Goal: Task Accomplishment & Management: Manage account settings

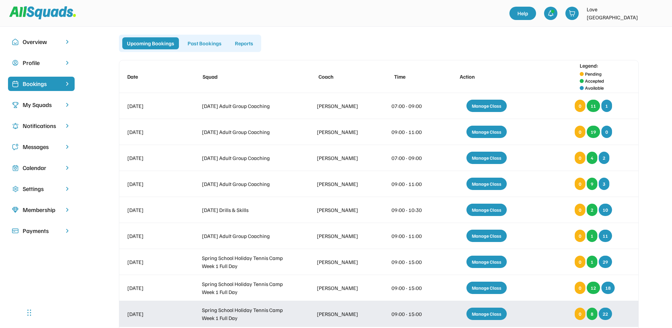
scroll to position [89, 0]
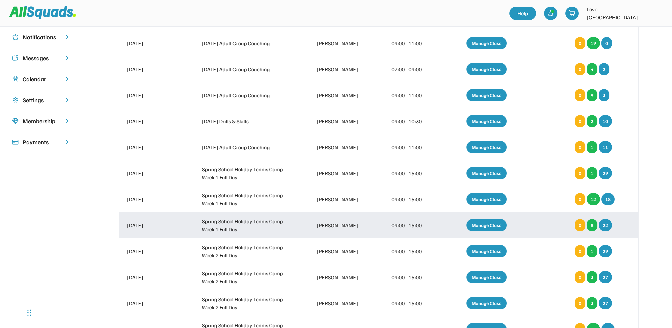
click at [486, 224] on div "Manage Class" at bounding box center [486, 225] width 40 height 12
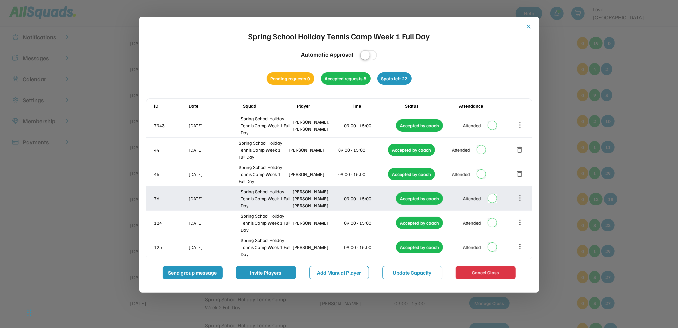
click at [336, 190] on div "76 [DATE] Spring School Holiday Tennis Camp Week 1 Full Day [PERSON_NAME] [PERS…" at bounding box center [339, 198] width 386 height 24
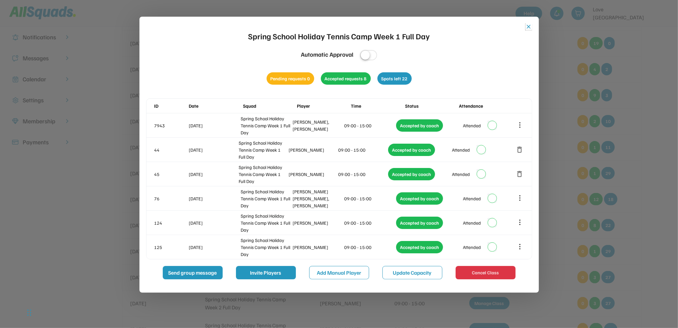
click at [526, 27] on button "close" at bounding box center [529, 26] width 7 height 7
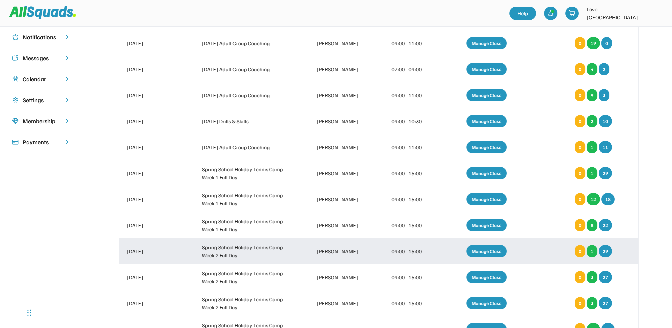
click at [488, 251] on div "Manage Class" at bounding box center [486, 251] width 40 height 12
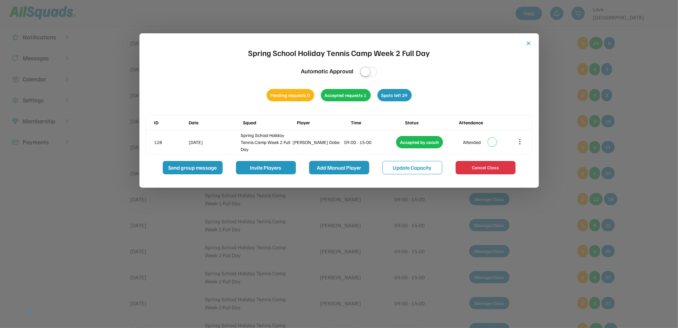
click at [345, 165] on button "Add Manual Player" at bounding box center [339, 167] width 60 height 13
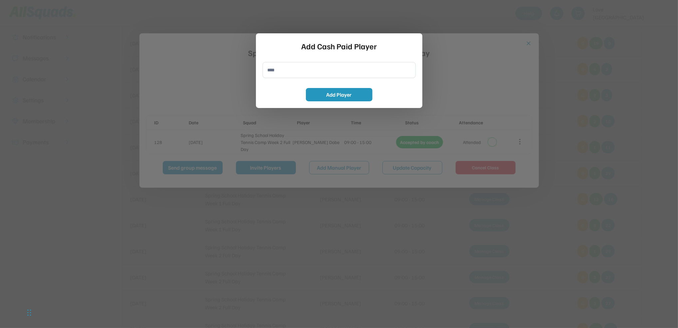
click at [288, 72] on input "input" at bounding box center [339, 70] width 153 height 16
type input "**********"
click at [315, 92] on button "Add Player" at bounding box center [339, 94] width 67 height 13
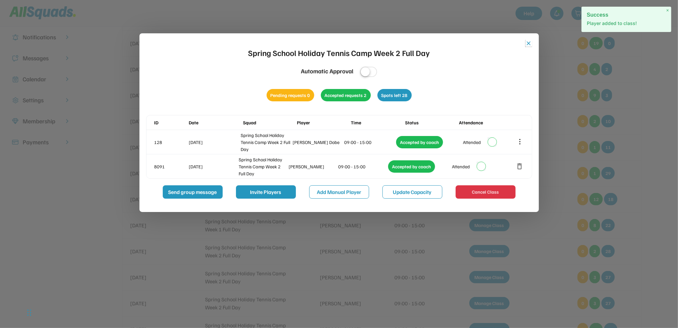
click at [530, 44] on button "close" at bounding box center [529, 43] width 7 height 7
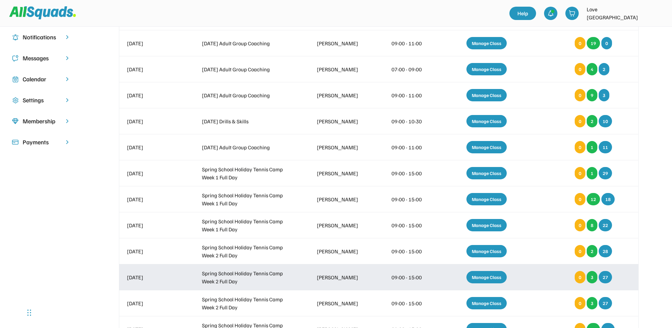
click at [478, 277] on div "Manage Class" at bounding box center [486, 277] width 40 height 12
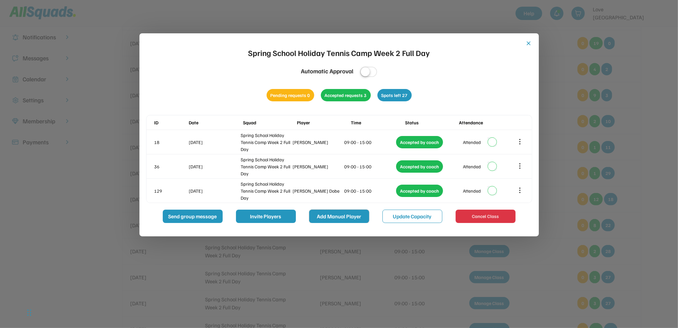
click at [341, 218] on button "Add Manual Player" at bounding box center [339, 215] width 60 height 13
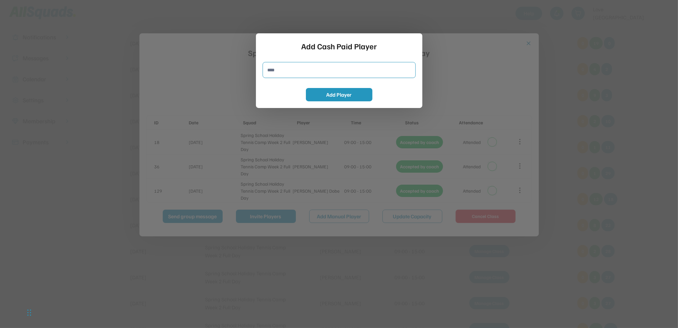
click at [280, 73] on input "input" at bounding box center [339, 70] width 153 height 16
type input "**********"
click at [331, 98] on button "Add Player" at bounding box center [339, 94] width 67 height 13
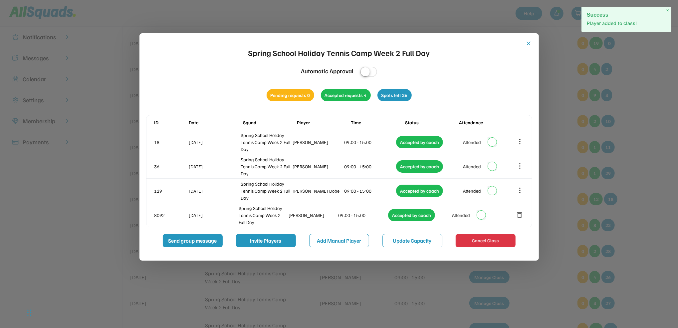
click at [530, 40] on button "close" at bounding box center [529, 43] width 7 height 7
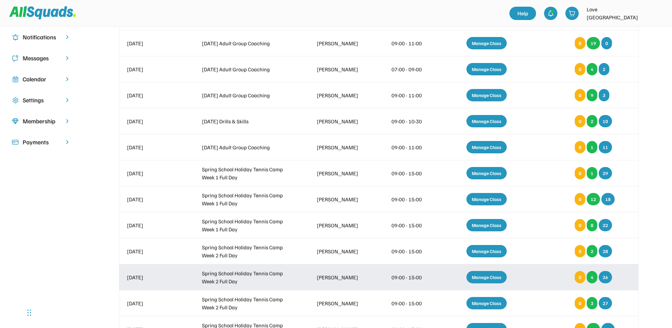
scroll to position [133, 0]
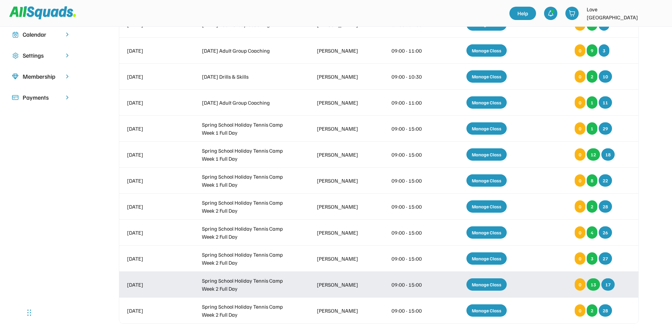
click at [486, 286] on div "Manage Class" at bounding box center [486, 284] width 40 height 12
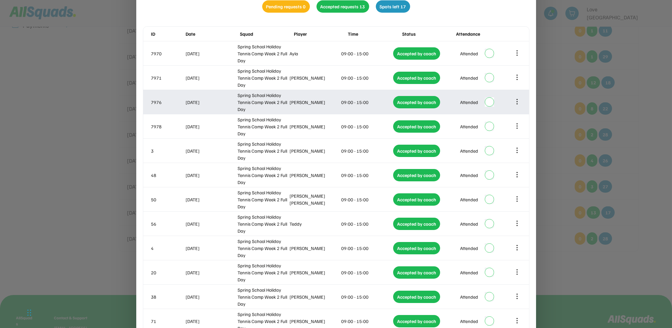
scroll to position [305, 0]
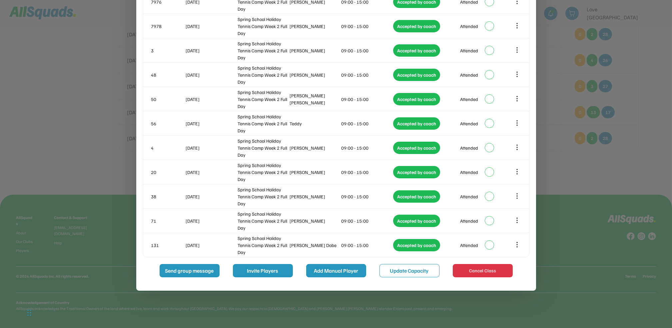
click at [346, 267] on button "Add Manual Player" at bounding box center [336, 270] width 60 height 13
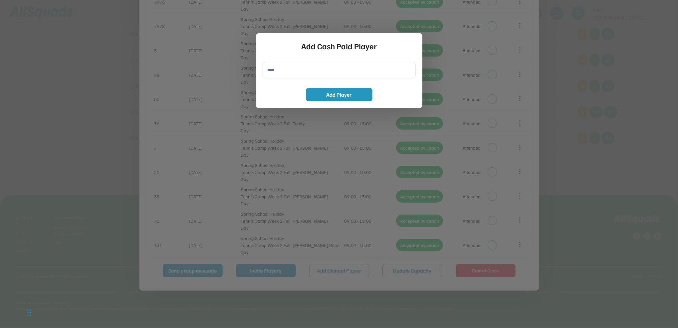
click at [283, 69] on input "input" at bounding box center [339, 70] width 153 height 16
type input "**********"
click at [363, 95] on button "Add Player" at bounding box center [339, 94] width 67 height 13
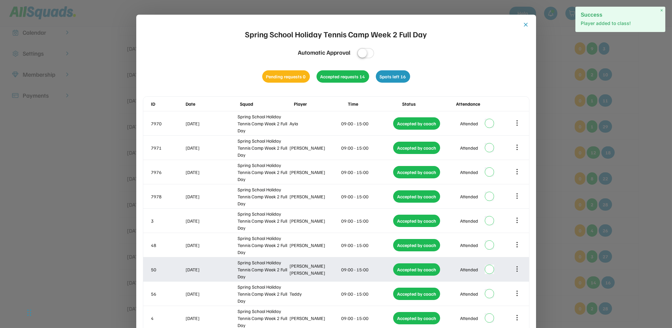
scroll to position [128, 0]
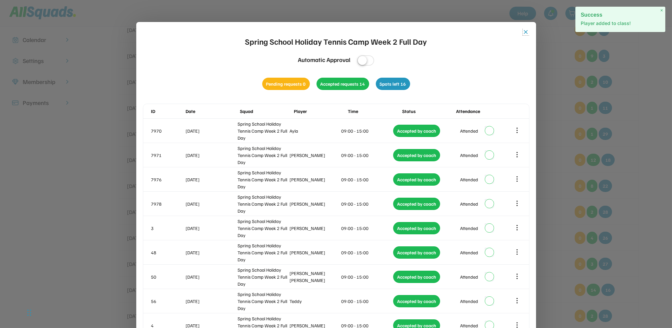
click at [528, 32] on button "close" at bounding box center [525, 32] width 7 height 7
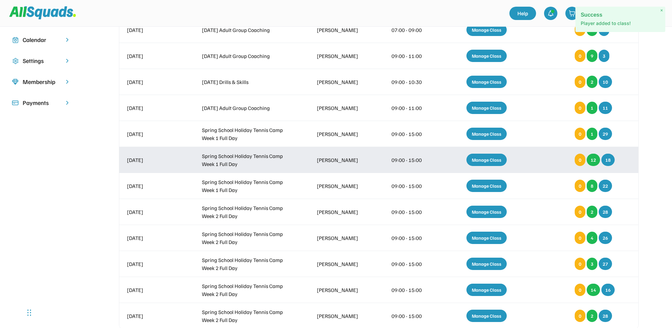
scroll to position [172, 0]
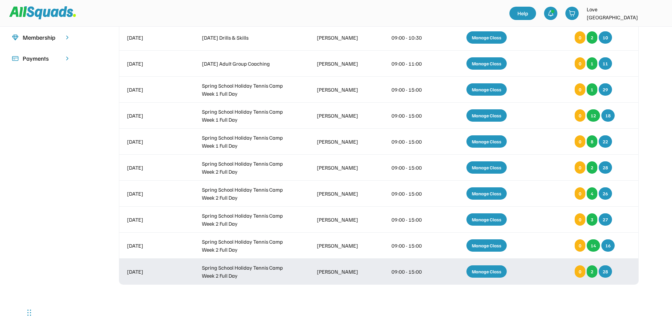
click at [475, 272] on div "Manage Class" at bounding box center [486, 271] width 40 height 12
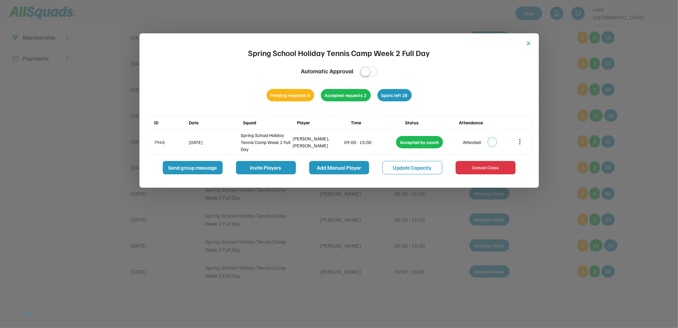
click at [354, 168] on button "Add Manual Player" at bounding box center [339, 167] width 60 height 13
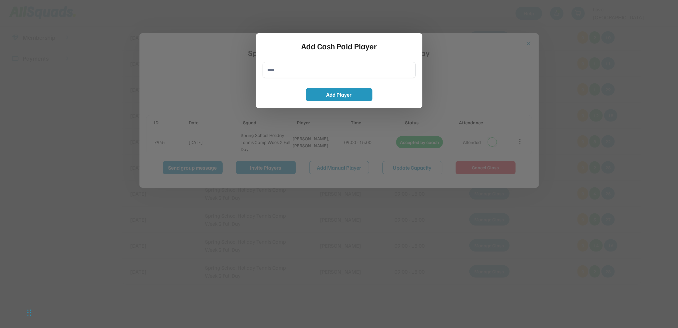
click at [292, 72] on input "input" at bounding box center [339, 70] width 153 height 16
type input "**********"
click at [318, 93] on button "Add Player" at bounding box center [339, 94] width 67 height 13
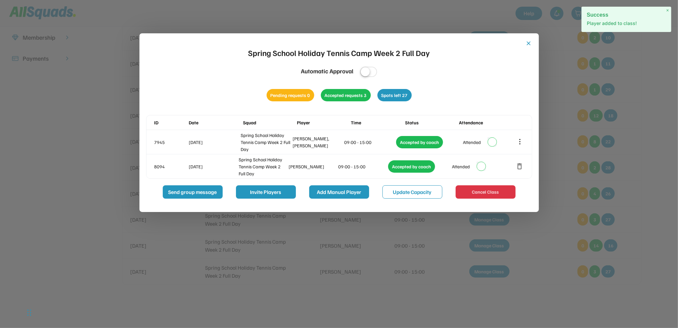
click at [347, 196] on button "Add Manual Player" at bounding box center [339, 191] width 60 height 13
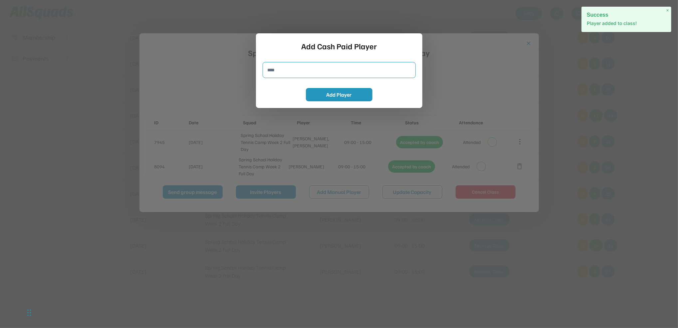
click at [282, 75] on input "input" at bounding box center [339, 70] width 153 height 16
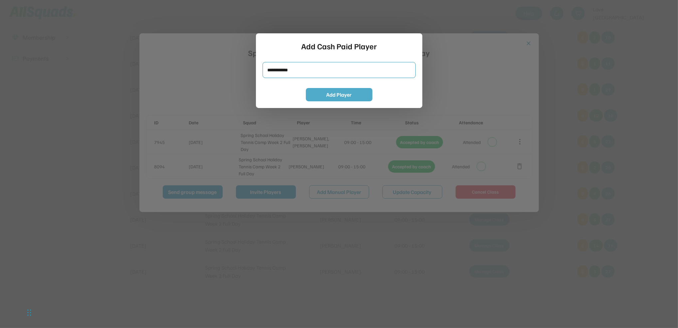
type input "**********"
click at [320, 94] on button "Add Player" at bounding box center [339, 94] width 67 height 13
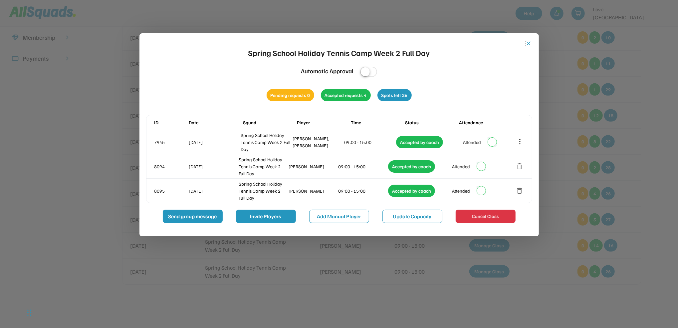
click at [526, 42] on button "close" at bounding box center [529, 43] width 7 height 7
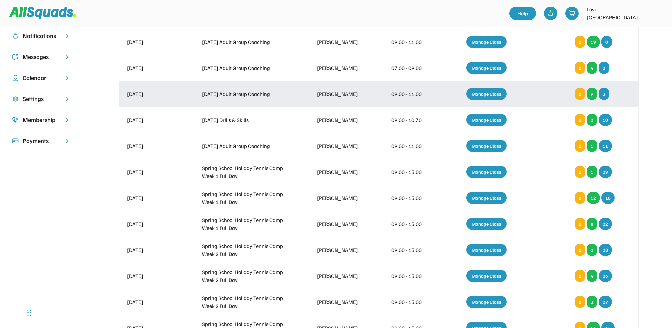
scroll to position [0, 0]
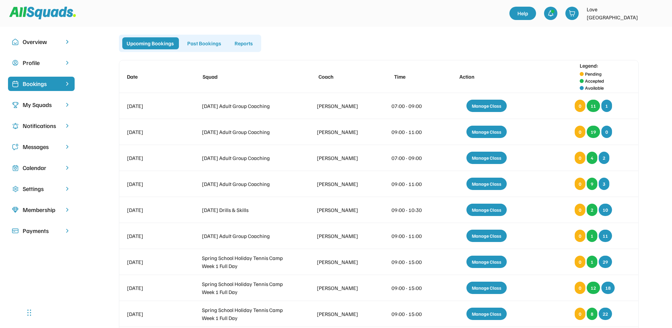
click at [35, 170] on div "Calendar" at bounding box center [41, 167] width 37 height 9
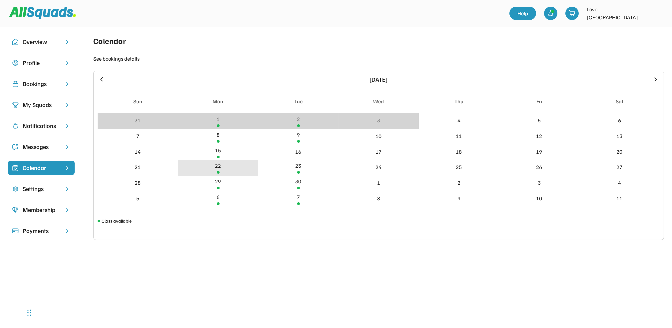
click at [214, 168] on div "22" at bounding box center [218, 168] width 80 height 16
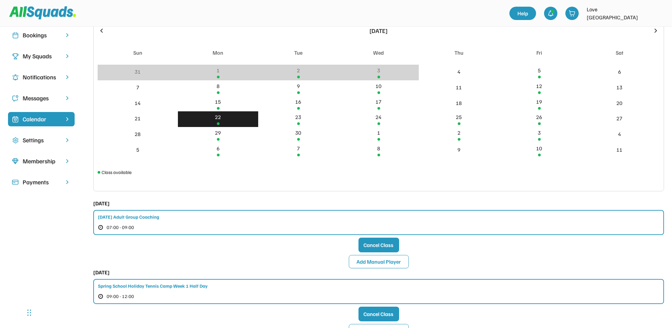
scroll to position [44, 0]
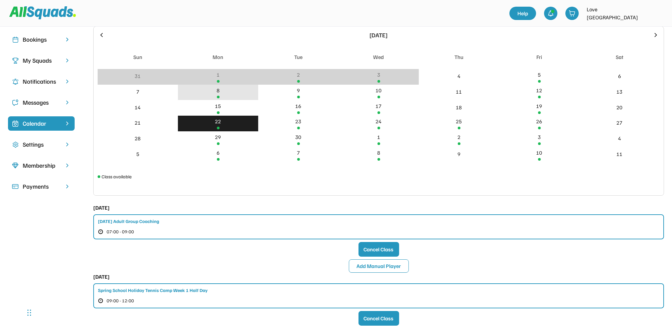
click at [218, 91] on div "8" at bounding box center [217, 90] width 3 height 8
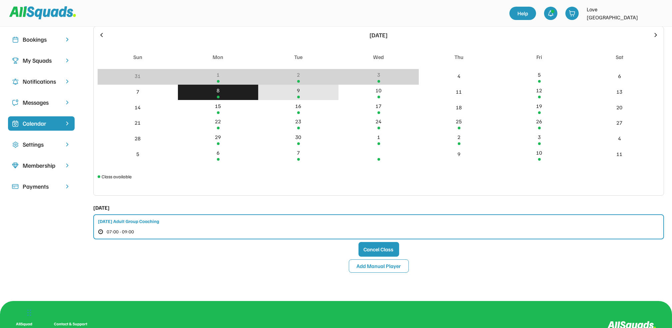
click at [301, 91] on div "9" at bounding box center [298, 93] width 80 height 16
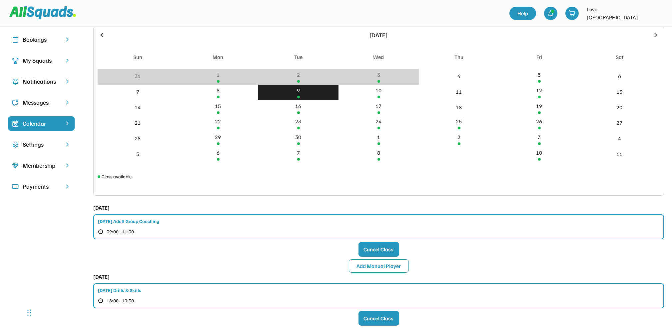
click at [41, 41] on div "Bookings" at bounding box center [41, 39] width 37 height 9
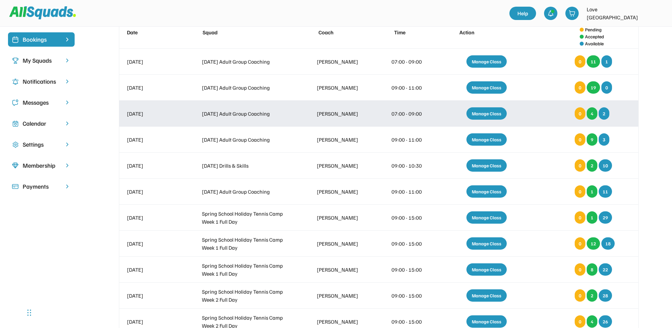
click at [494, 113] on div "Manage Class" at bounding box center [486, 113] width 40 height 12
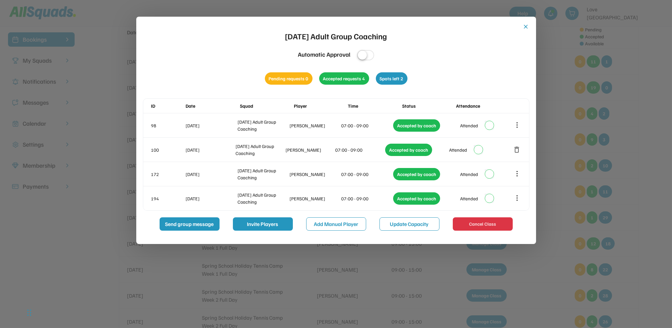
click at [526, 28] on button "close" at bounding box center [525, 26] width 7 height 7
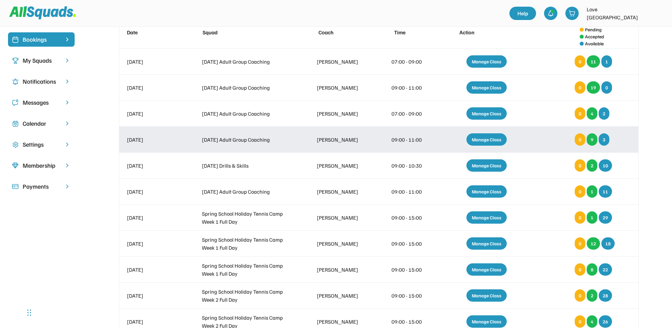
click at [488, 139] on div "Manage Class" at bounding box center [486, 139] width 40 height 12
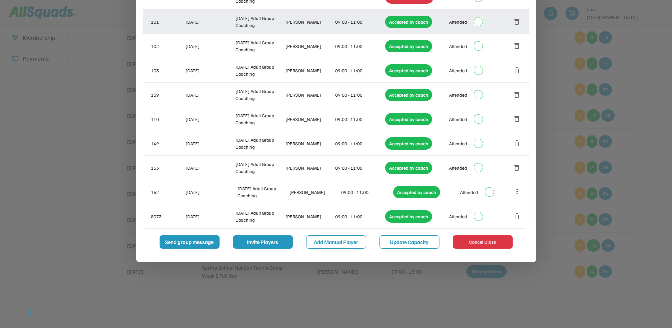
scroll to position [177, 0]
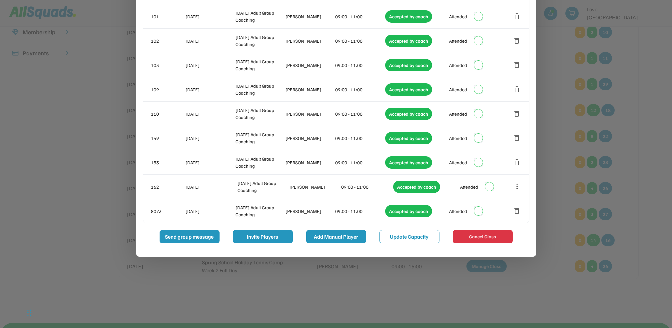
click at [347, 235] on button "Add Manual Player" at bounding box center [336, 236] width 60 height 13
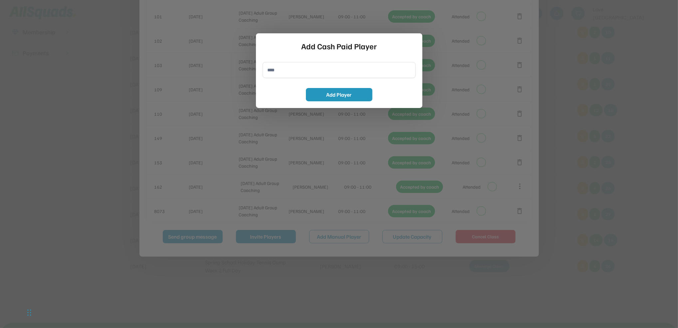
click at [578, 65] on div at bounding box center [339, 164] width 678 height 328
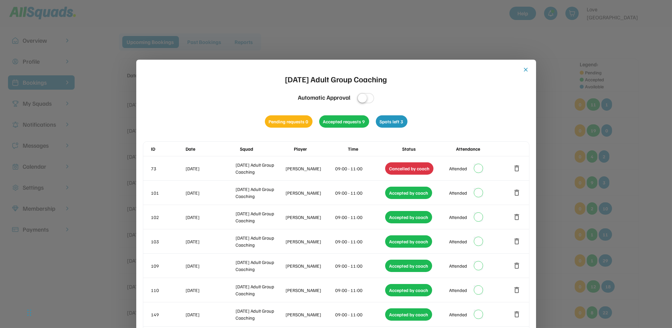
scroll to position [0, 0]
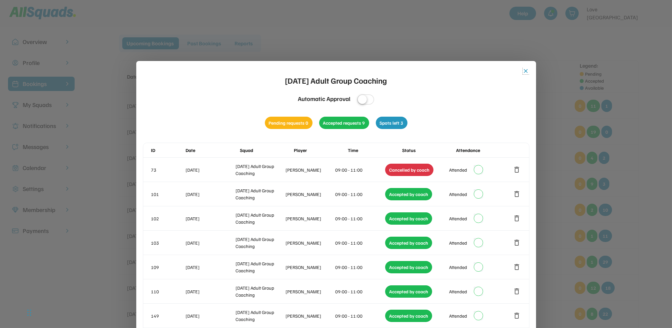
click at [527, 71] on button "close" at bounding box center [525, 71] width 7 height 7
